Goal: Task Accomplishment & Management: Complete application form

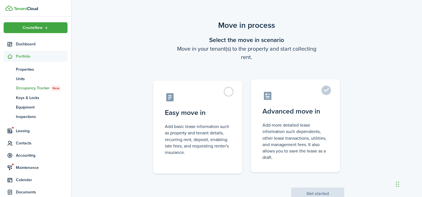
click at [291, 108] on control-radio-card-title "Advanced move in" at bounding box center [295, 111] width 66 height 10
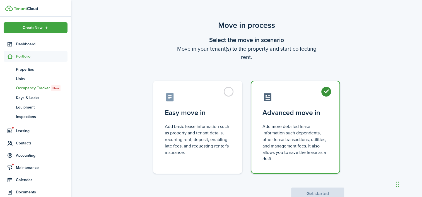
radio input "true"
click at [318, 193] on button "Get started" at bounding box center [317, 194] width 53 height 12
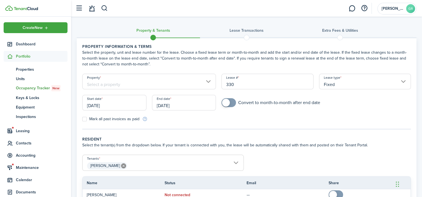
click at [134, 86] on input "Property" at bounding box center [149, 82] width 134 height 16
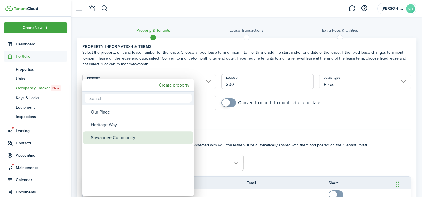
click at [122, 138] on div "Suwannee Community" at bounding box center [140, 138] width 99 height 13
type input "Suwannee Community"
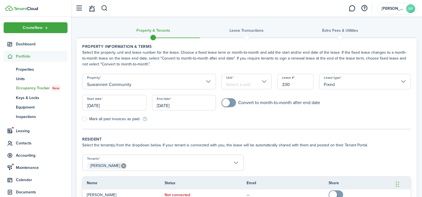
click at [232, 84] on input "Unit" at bounding box center [246, 82] width 50 height 16
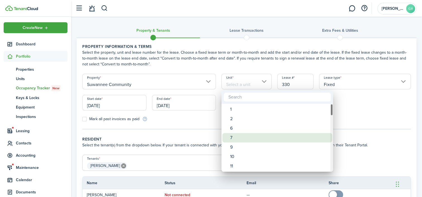
click at [238, 135] on div "7" at bounding box center [279, 137] width 99 height 9
type input "7"
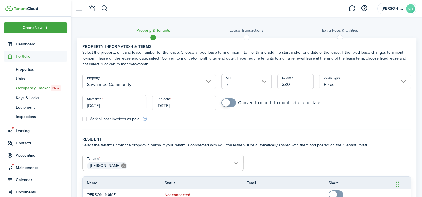
click at [129, 107] on input "[DATE]" at bounding box center [114, 103] width 64 height 16
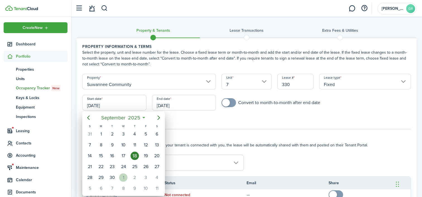
click at [124, 174] on div "1" at bounding box center [123, 178] width 8 height 8
type input "[DATE]"
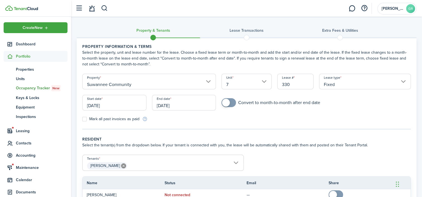
click at [171, 106] on input "[DATE]" at bounding box center [184, 103] width 64 height 16
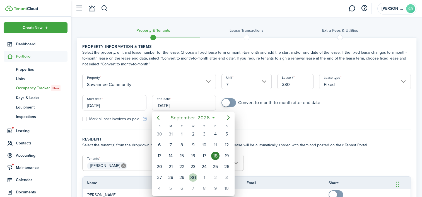
click at [193, 176] on div "30" at bounding box center [193, 178] width 8 height 8
type input "[DATE]"
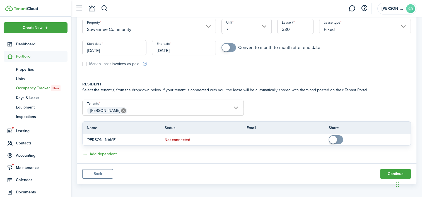
scroll to position [57, 0]
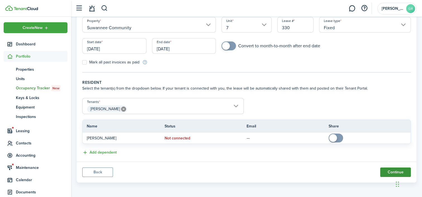
click at [383, 171] on button "Continue" at bounding box center [395, 172] width 31 height 9
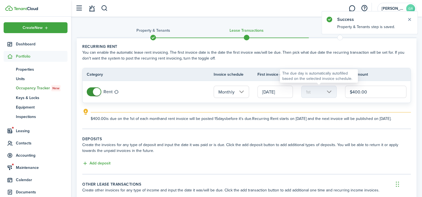
drag, startPoint x: 338, startPoint y: 93, endPoint x: 330, endPoint y: 92, distance: 7.6
click at [330, 92] on tr "Rent Monthly [DATE] 1st $400.00" at bounding box center [247, 92] width 328 height 22
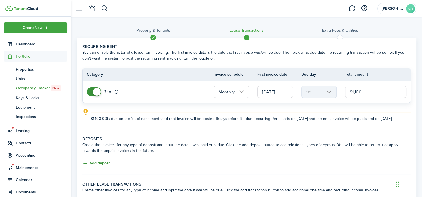
type input "$1,100.00"
click at [91, 167] on button "Add deposit" at bounding box center [96, 164] width 28 height 6
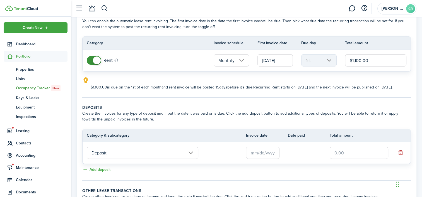
scroll to position [84, 0]
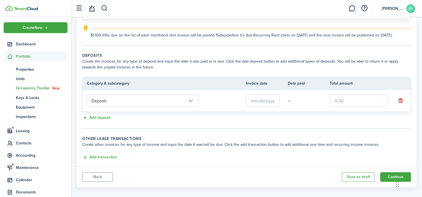
click at [253, 107] on input "text" at bounding box center [262, 101] width 33 height 12
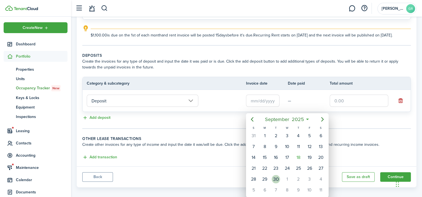
click at [274, 175] on div "30" at bounding box center [276, 179] width 8 height 8
type input "[DATE]"
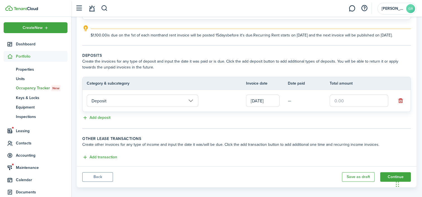
click at [342, 106] on input "text" at bounding box center [358, 101] width 59 height 12
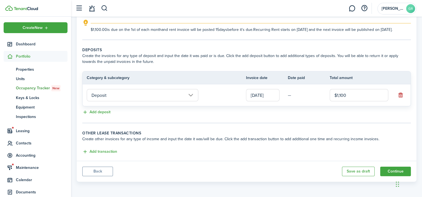
scroll to position [94, 0]
type input "$1,100.00"
click at [115, 153] on button "Add transaction" at bounding box center [99, 152] width 35 height 6
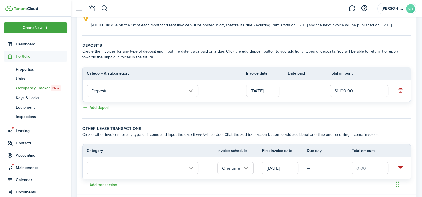
click at [277, 175] on input "[DATE]" at bounding box center [280, 168] width 37 height 12
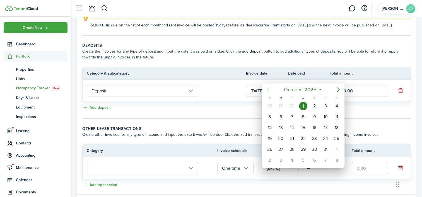
click at [304, 107] on div "1" at bounding box center [303, 106] width 8 height 8
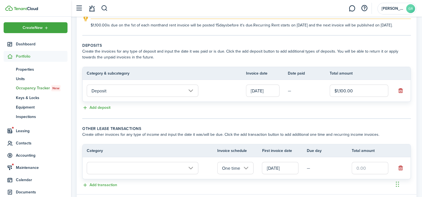
click at [151, 174] on input "text" at bounding box center [143, 168] width 112 height 12
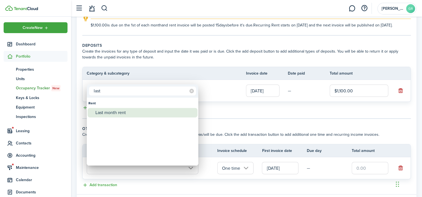
type input "last"
click at [113, 114] on div "Last month rent" at bounding box center [144, 112] width 99 height 9
type input "Rent / Last month rent"
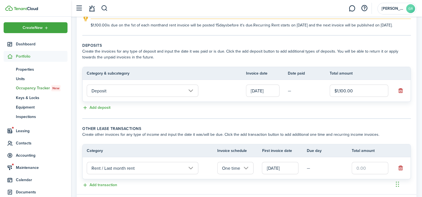
click at [367, 171] on input "text" at bounding box center [370, 168] width 37 height 12
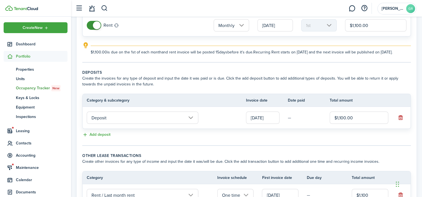
scroll to position [112, 0]
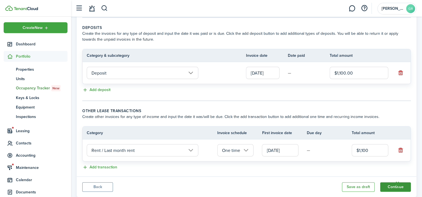
type input "$1,100.00"
click at [388, 190] on button "Continue" at bounding box center [395, 187] width 31 height 9
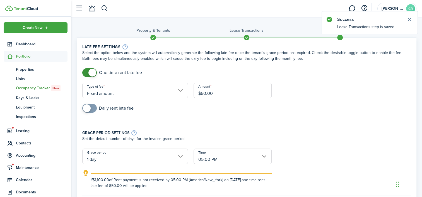
drag, startPoint x: 221, startPoint y: 91, endPoint x: 200, endPoint y: 90, distance: 21.2
click at [200, 90] on input "$50.00" at bounding box center [232, 91] width 78 height 16
type input "$75.00"
click at [187, 117] on div "Daily rent late fee" at bounding box center [246, 111] width 334 height 14
checkbox input "true"
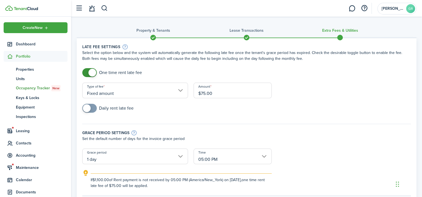
click at [92, 110] on span at bounding box center [90, 108] width 6 height 9
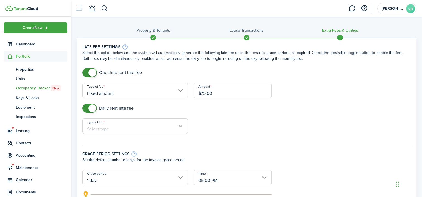
click at [109, 127] on input "Type of fee" at bounding box center [135, 126] width 106 height 16
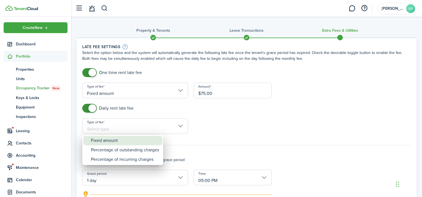
click at [110, 142] on div "Fixed amount" at bounding box center [125, 140] width 68 height 9
type input "Fixed amount"
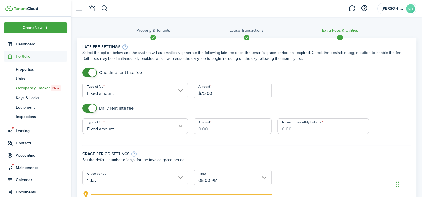
click at [219, 127] on input "Amount" at bounding box center [232, 126] width 78 height 16
type input "$10.00"
type input "$600.00"
click at [122, 181] on input "1 day" at bounding box center [135, 178] width 106 height 16
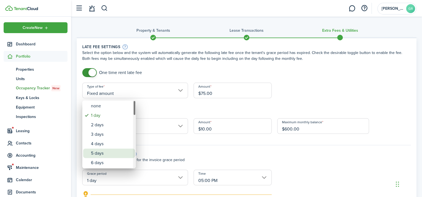
click at [105, 153] on div "5 days" at bounding box center [111, 153] width 41 height 9
type input "5 days"
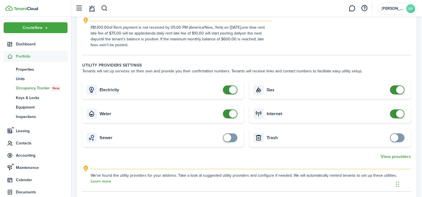
scroll to position [223, 0]
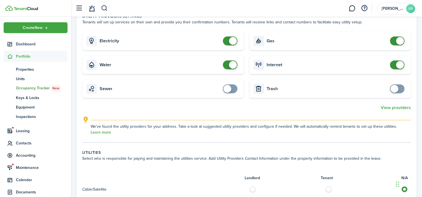
checkbox input "false"
click at [394, 39] on span at bounding box center [397, 41] width 6 height 9
checkbox input "true"
click at [232, 88] on span at bounding box center [230, 88] width 6 height 9
click at [400, 92] on span at bounding box center [397, 88] width 6 height 9
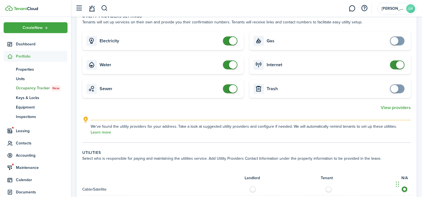
checkbox input "true"
click at [400, 88] on span at bounding box center [397, 88] width 6 height 9
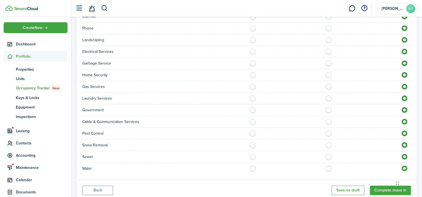
scroll to position [449, 0]
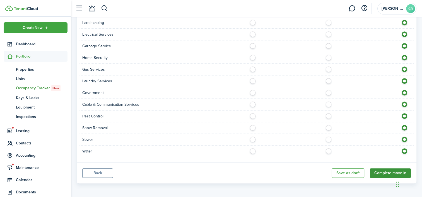
click at [387, 173] on button "Complete move in" at bounding box center [390, 173] width 41 height 9
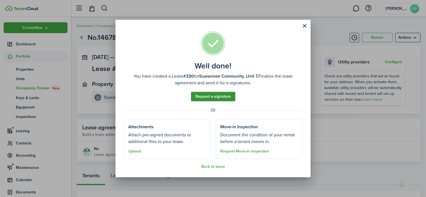
click at [221, 98] on link "Request e-signature" at bounding box center [213, 96] width 44 height 9
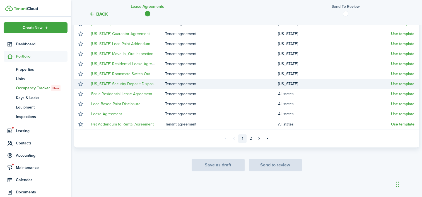
scroll to position [128, 0]
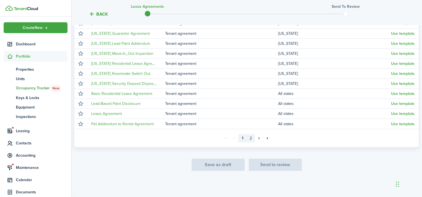
click at [249, 138] on link "2" at bounding box center [250, 138] width 8 height 8
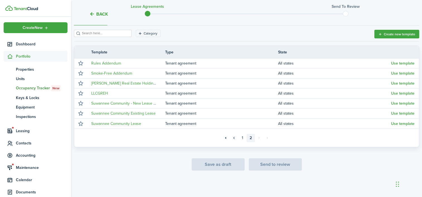
scroll to position [78, 0]
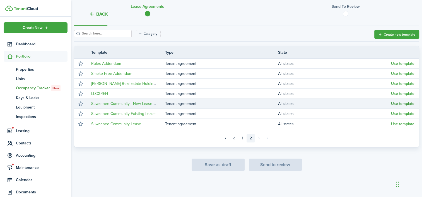
click at [403, 105] on button "Use template" at bounding box center [402, 104] width 23 height 4
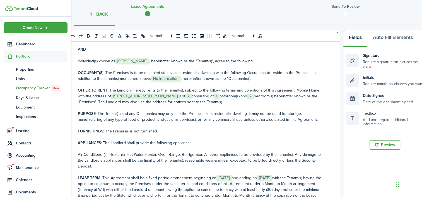
scroll to position [167, 0]
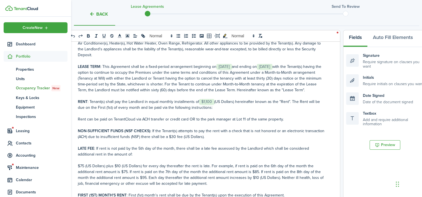
click at [240, 65] on p "LEASE TERM : This Agreement shall be a fixed-period arrangement beginning on ﻿ …" at bounding box center [201, 78] width 247 height 29
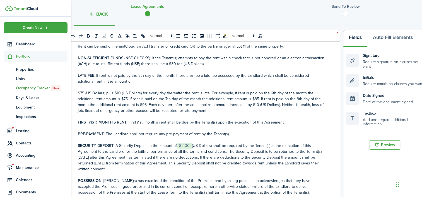
scroll to position [251, 0]
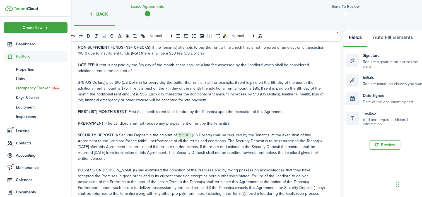
drag, startPoint x: 131, startPoint y: 117, endPoint x: 142, endPoint y: 101, distance: 19.3
click at [131, 115] on p "FIRST (1ST) MONTH'S RENT : First (1st) month's rent shall be due by the Tenant(…" at bounding box center [201, 112] width 247 height 6
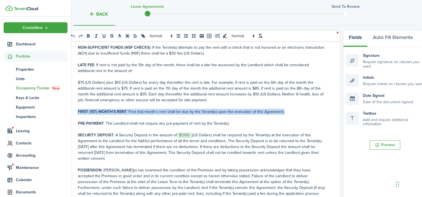
copy div "FIRST (1ST) MONTH'S RENT : First (1st) month's rent shall be due by the Tenant(…"
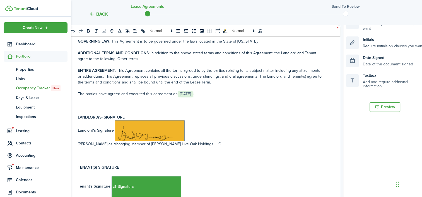
scroll to position [190, 0]
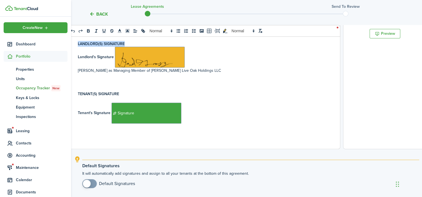
drag, startPoint x: 128, startPoint y: 42, endPoint x: 69, endPoint y: 43, distance: 59.1
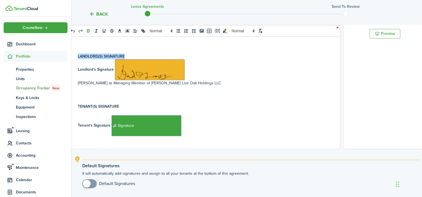
scroll to position [1579, 0]
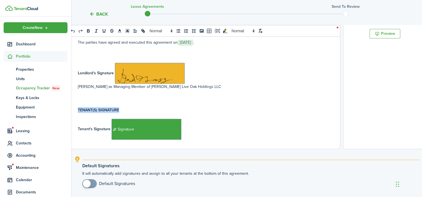
drag, startPoint x: 132, startPoint y: 116, endPoint x: 78, endPoint y: 113, distance: 53.6
click at [78, 113] on div "Suwanee Community STANDARD LEASE AGREEMENT This Agreement, dated ﻿ [DATE] ﻿, by…" at bounding box center [201, 39] width 269 height 219
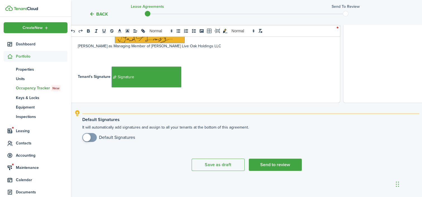
scroll to position [1561, 0]
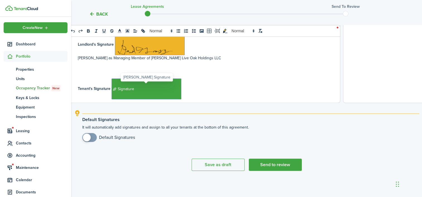
click at [173, 98] on span "Signature" at bounding box center [147, 89] width 70 height 21
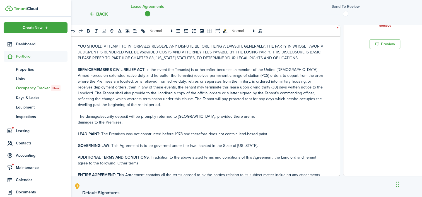
scroll to position [124, 0]
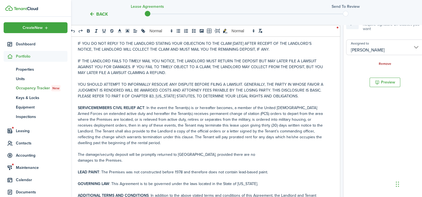
click at [382, 64] on link "Remove" at bounding box center [385, 64] width 13 height 4
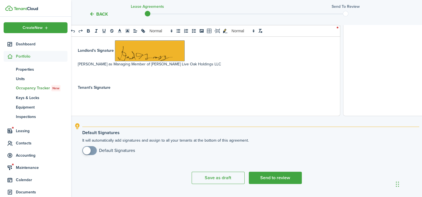
scroll to position [236, 0]
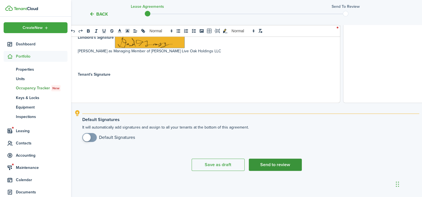
click at [274, 164] on button "Send to review" at bounding box center [275, 165] width 53 height 12
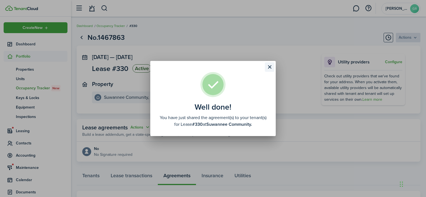
click at [270, 68] on button "Close modal" at bounding box center [269, 66] width 9 height 9
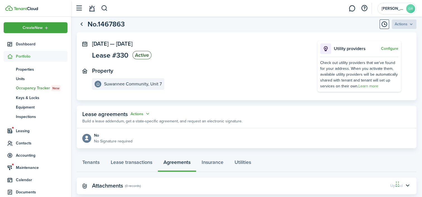
scroll to position [26, 0]
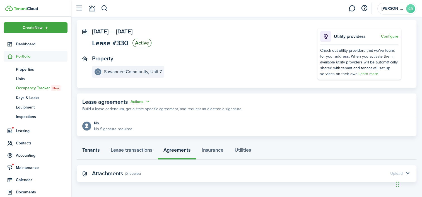
click at [94, 151] on link "Tenants" at bounding box center [91, 151] width 28 height 17
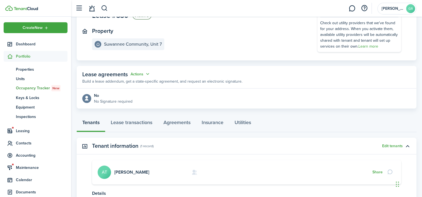
scroll to position [56, 0]
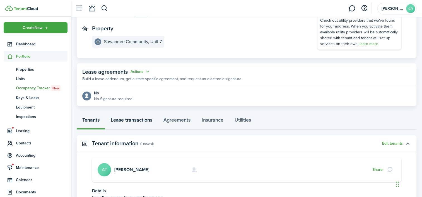
click at [142, 122] on link "Lease transactions" at bounding box center [131, 121] width 53 height 17
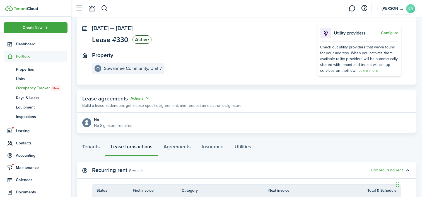
scroll to position [84, 0]
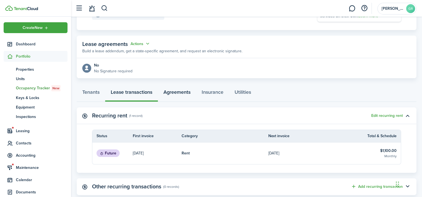
click at [175, 95] on link "Agreements" at bounding box center [177, 93] width 38 height 17
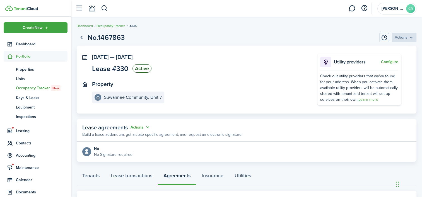
scroll to position [26, 0]
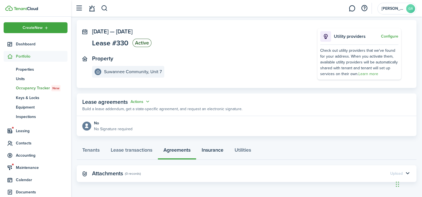
click at [217, 151] on link "Insurance" at bounding box center [212, 151] width 33 height 17
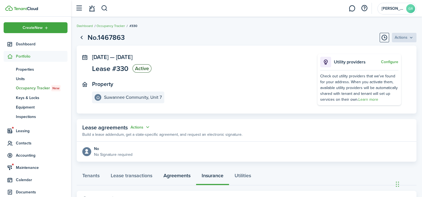
scroll to position [54, 0]
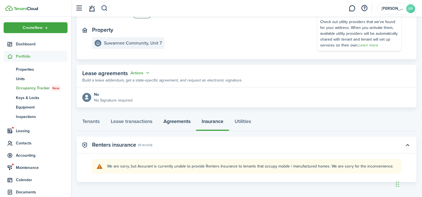
click at [181, 122] on link "Agreements" at bounding box center [177, 123] width 38 height 17
